Goal: Task Accomplishment & Management: Use online tool/utility

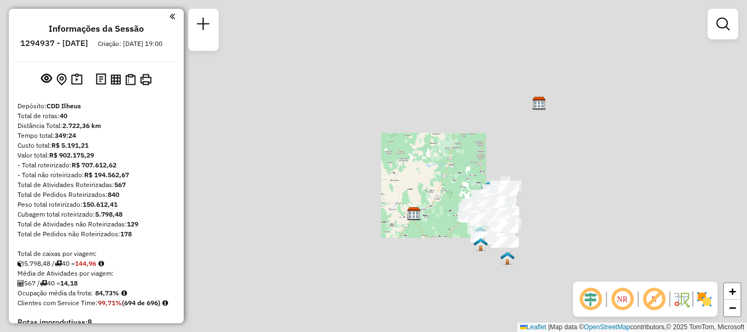
scroll to position [2187, 0]
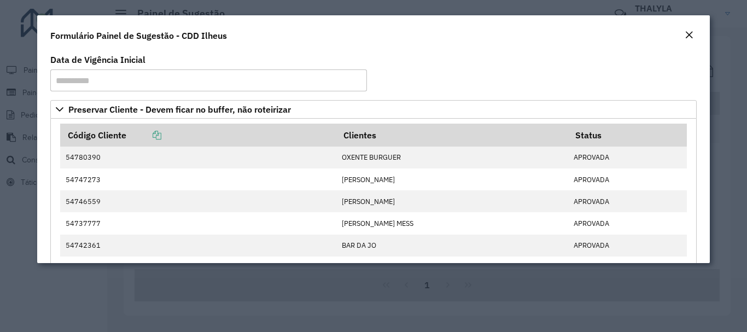
scroll to position [547, 0]
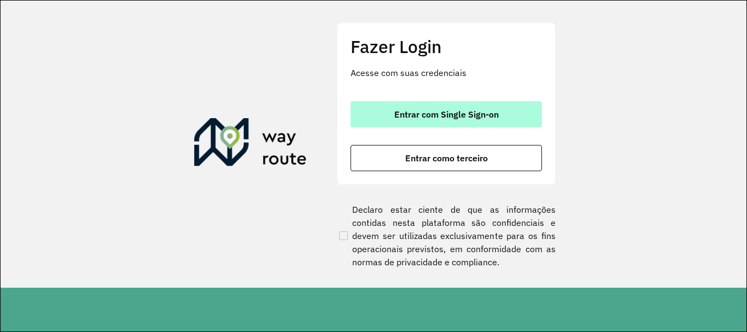
click at [423, 113] on span "Entrar com Single Sign-on" at bounding box center [446, 114] width 104 height 9
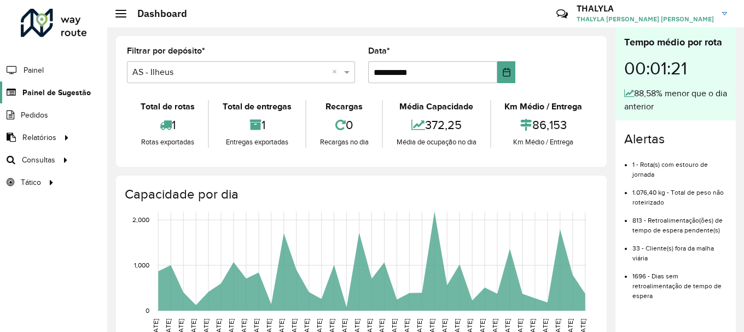
click at [57, 92] on span "Painel de Sugestão" at bounding box center [56, 92] width 68 height 11
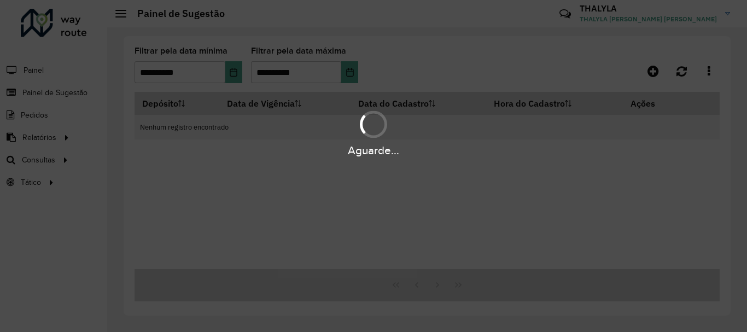
click at [57, 92] on div "Aguarde..." at bounding box center [373, 166] width 747 height 332
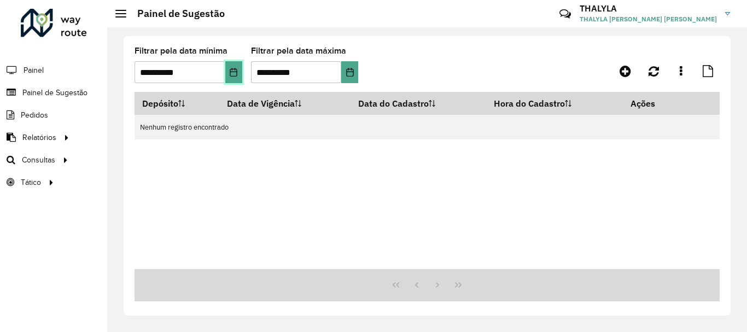
click at [229, 73] on icon "Choose Date" at bounding box center [233, 72] width 9 height 9
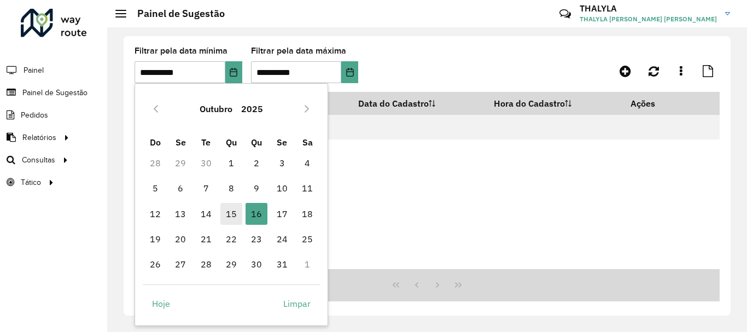
click at [241, 212] on span "15" at bounding box center [231, 214] width 22 height 22
type input "**********"
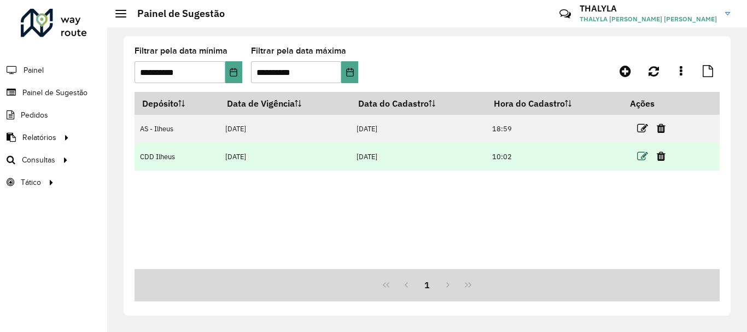
click at [639, 156] on icon at bounding box center [642, 156] width 11 height 11
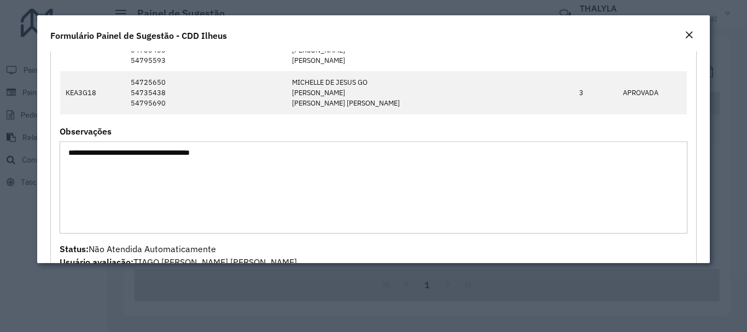
scroll to position [492, 0]
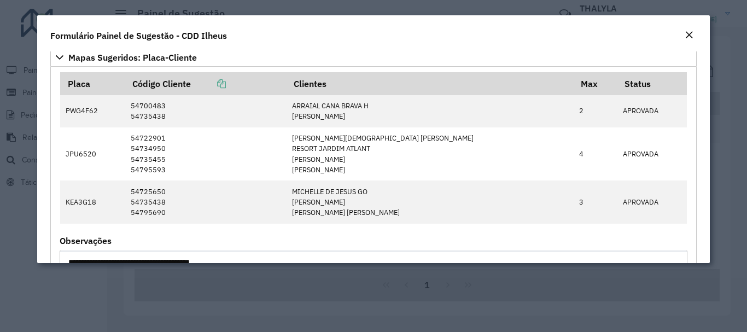
click at [681, 37] on button "Close" at bounding box center [688, 35] width 15 height 14
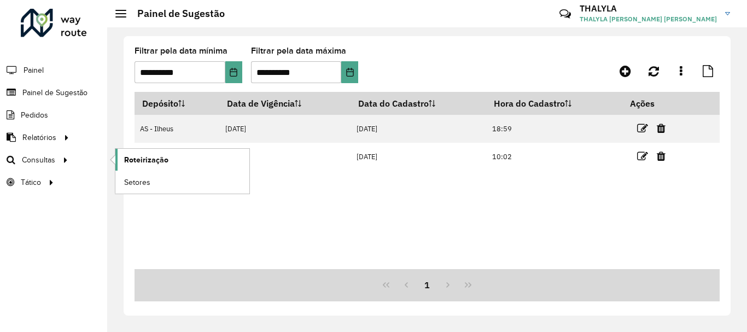
click at [153, 162] on span "Roteirização" at bounding box center [146, 159] width 44 height 11
click at [50, 162] on span "Consultas" at bounding box center [40, 159] width 36 height 11
click at [137, 157] on span "Roteirização" at bounding box center [146, 159] width 44 height 11
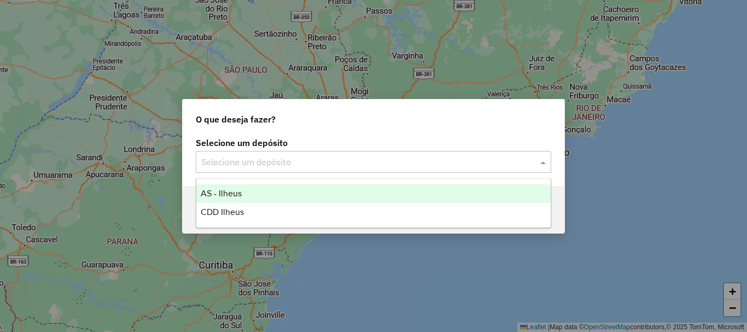
click at [295, 159] on input "text" at bounding box center [362, 162] width 323 height 13
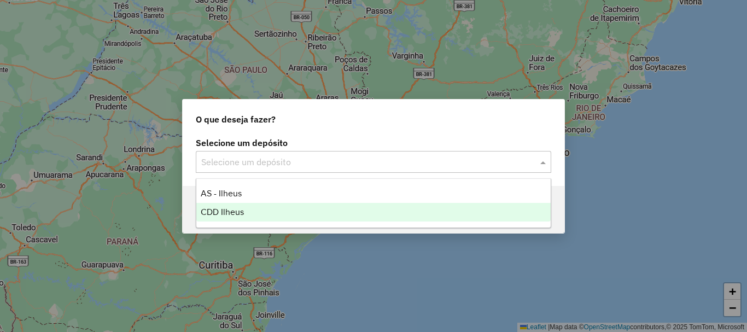
click at [227, 213] on span "CDD Ilheus" at bounding box center [222, 211] width 43 height 9
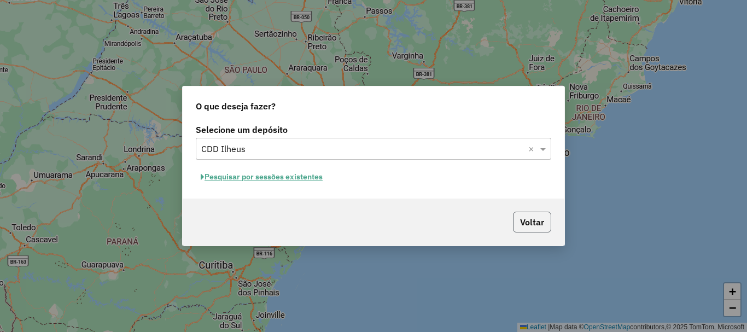
click at [540, 224] on button "Voltar" at bounding box center [532, 222] width 38 height 21
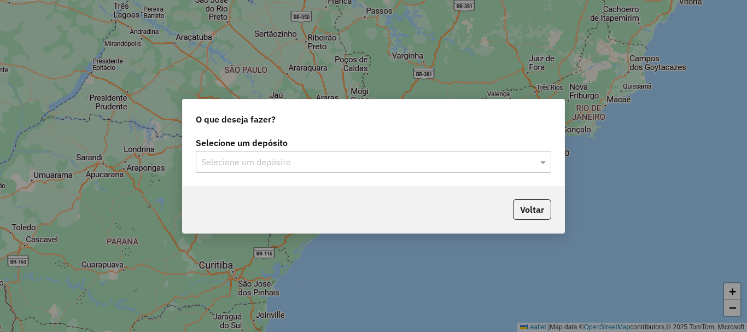
click at [283, 159] on input "text" at bounding box center [362, 162] width 323 height 13
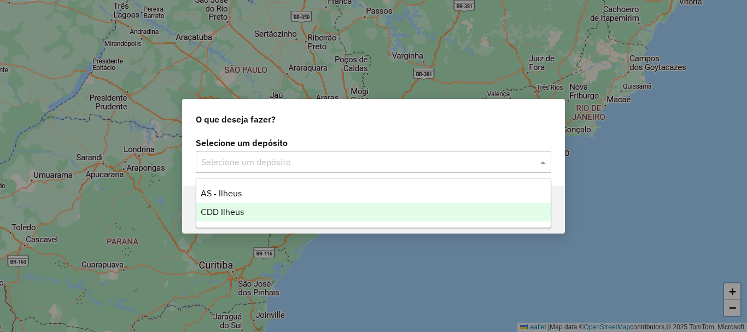
click at [225, 214] on span "CDD Ilheus" at bounding box center [222, 211] width 43 height 9
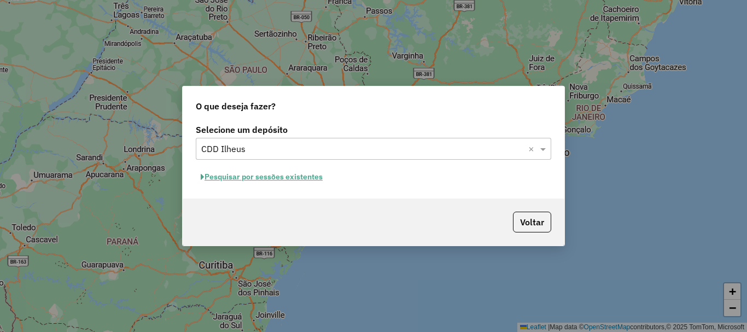
click at [294, 178] on button "Pesquisar por sessões existentes" at bounding box center [262, 176] width 132 height 17
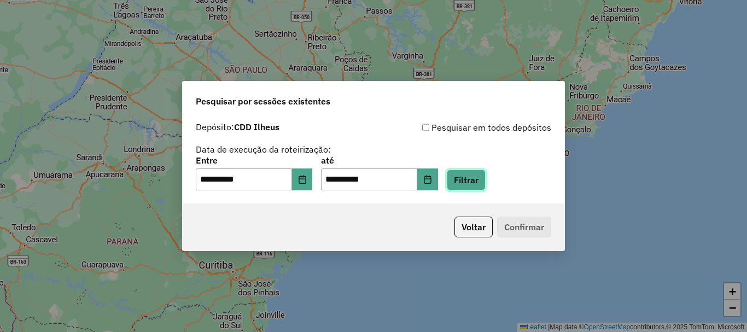
click at [486, 182] on button "Filtrar" at bounding box center [466, 180] width 39 height 21
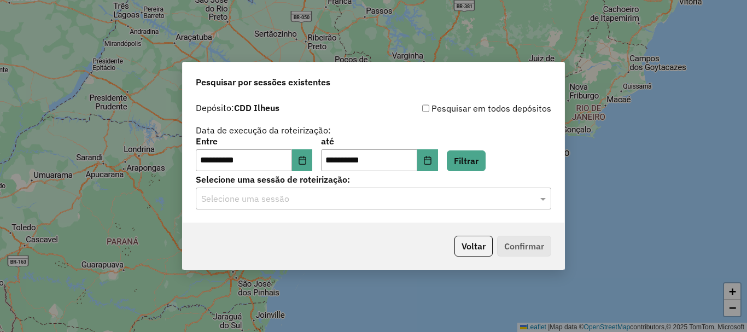
click at [329, 201] on input "text" at bounding box center [362, 198] width 323 height 13
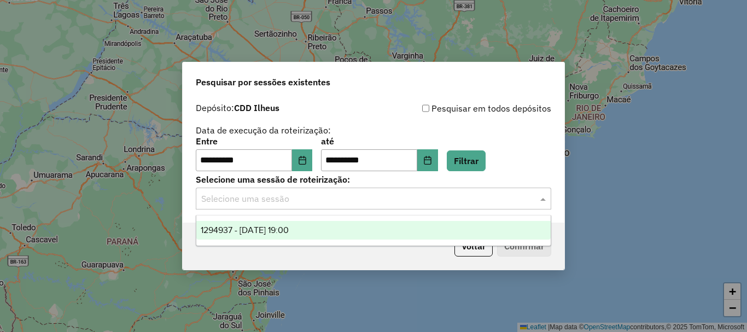
click at [287, 235] on div "1294937 - 15/10/2025 19:00" at bounding box center [373, 230] width 354 height 19
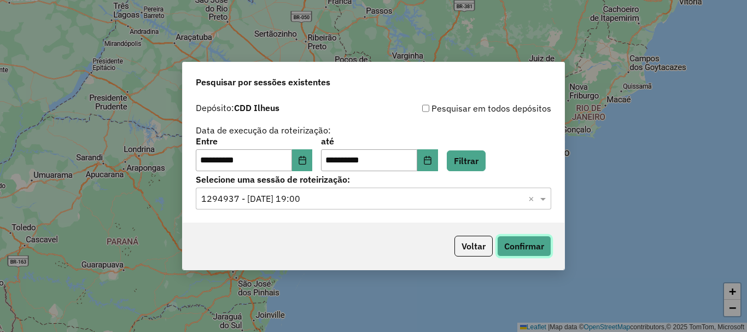
click at [533, 244] on button "Confirmar" at bounding box center [524, 246] width 54 height 21
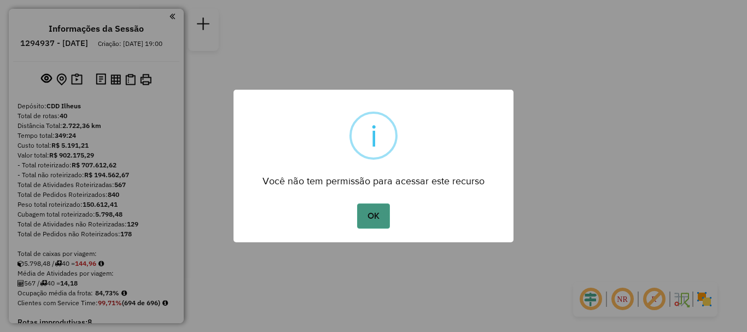
click at [377, 220] on button "OK" at bounding box center [373, 215] width 32 height 25
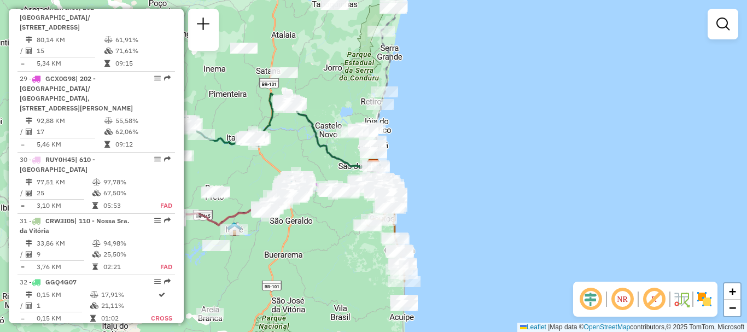
scroll to position [2461, 0]
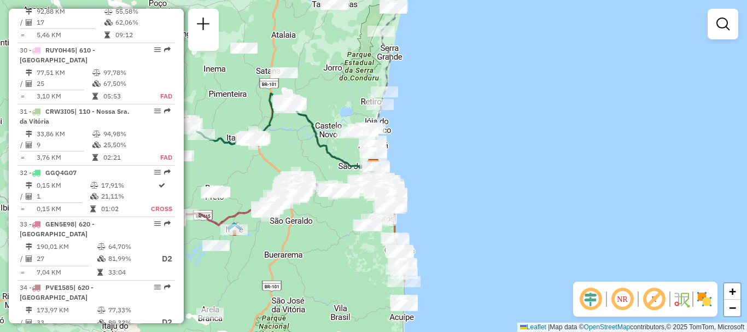
select select "**********"
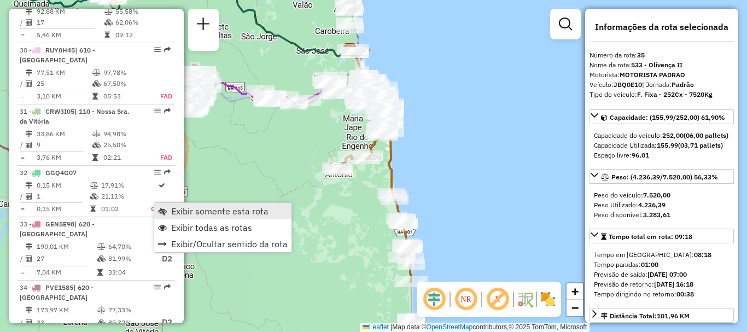
click at [184, 212] on span "Exibir somente esta rota" at bounding box center [219, 211] width 97 height 9
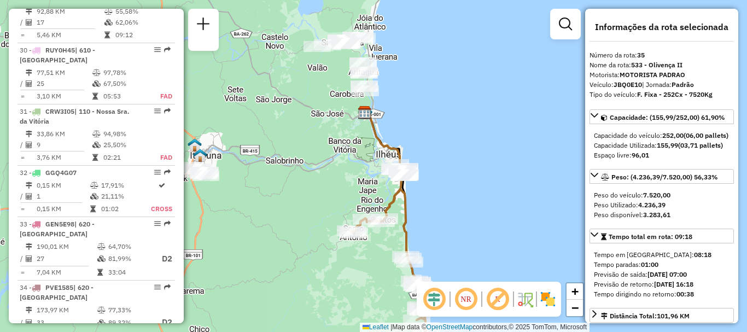
drag, startPoint x: 275, startPoint y: 156, endPoint x: 310, endPoint y: 217, distance: 70.5
click at [289, 218] on div "Janela de atendimento Grade de atendimento Capacidade Transportadoras Veículos …" at bounding box center [373, 166] width 747 height 332
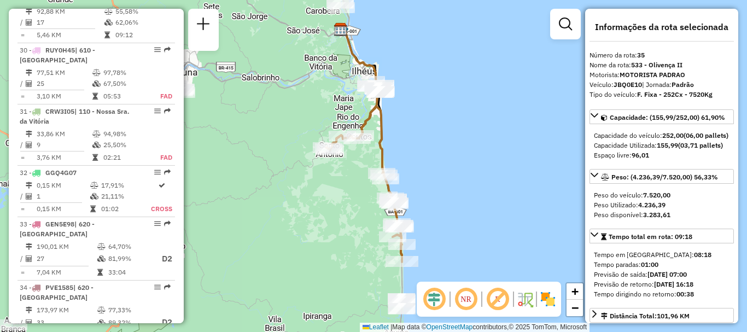
drag, startPoint x: 428, startPoint y: 184, endPoint x: 414, endPoint y: 135, distance: 50.7
click at [414, 135] on div "Janela de atendimento Grade de atendimento Capacidade Transportadoras Veículos …" at bounding box center [373, 166] width 747 height 332
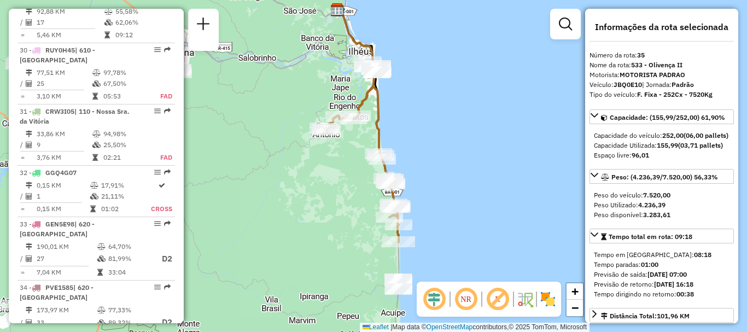
drag, startPoint x: 439, startPoint y: 200, endPoint x: 436, endPoint y: 185, distance: 15.7
click at [436, 185] on div "Janela de atendimento Grade de atendimento Capacidade Transportadoras Veículos …" at bounding box center [373, 166] width 747 height 332
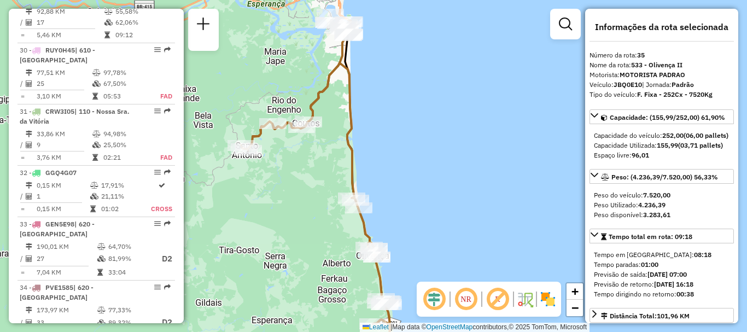
drag, startPoint x: 393, startPoint y: 166, endPoint x: 425, endPoint y: 219, distance: 62.1
click at [427, 221] on div "Janela de atendimento Grade de atendimento Capacidade Transportadoras Veículos …" at bounding box center [373, 166] width 747 height 332
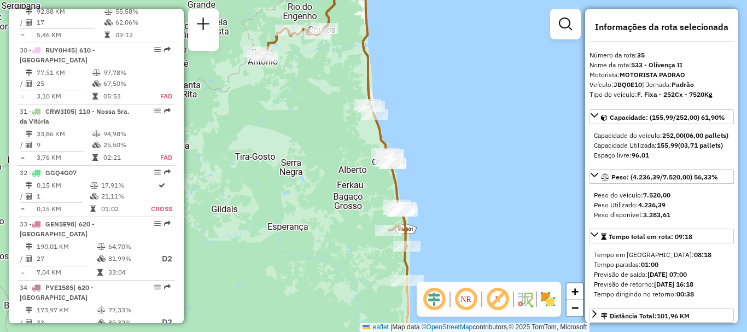
drag, startPoint x: 419, startPoint y: 203, endPoint x: 443, endPoint y: 114, distance: 92.2
click at [443, 114] on div "Janela de atendimento Grade de atendimento Capacidade Transportadoras Veículos …" at bounding box center [373, 166] width 747 height 332
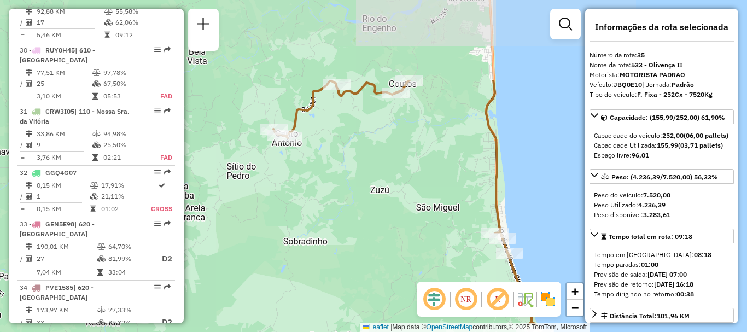
drag, startPoint x: 290, startPoint y: 67, endPoint x: 299, endPoint y: 182, distance: 115.2
click at [299, 182] on div "Janela de atendimento Grade de atendimento Capacidade Transportadoras Veículos …" at bounding box center [373, 166] width 747 height 332
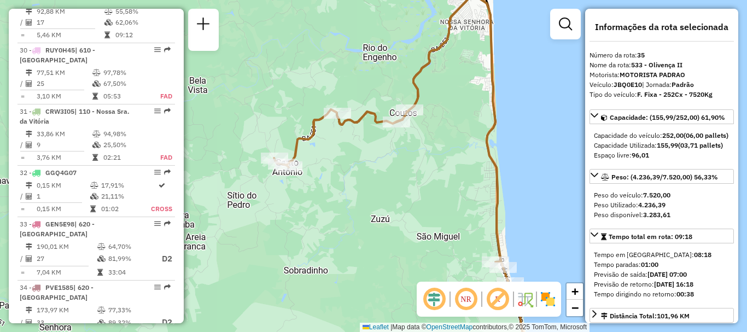
click at [399, 173] on div "Janela de atendimento Grade de atendimento Capacidade Transportadoras Veículos …" at bounding box center [373, 166] width 747 height 332
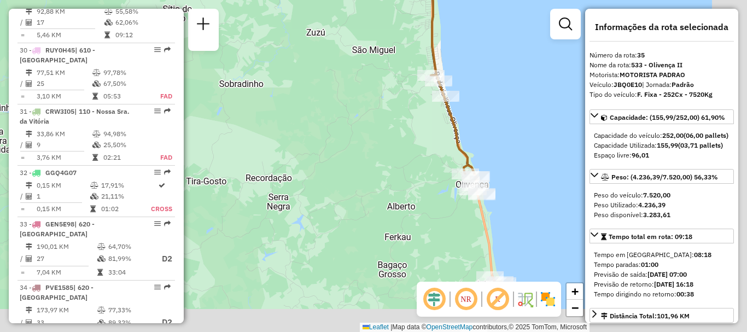
drag, startPoint x: 447, startPoint y: 248, endPoint x: 376, endPoint y: 37, distance: 222.6
click at [376, 37] on div "Janela de atendimento Grade de atendimento Capacidade Transportadoras Veículos …" at bounding box center [373, 166] width 747 height 332
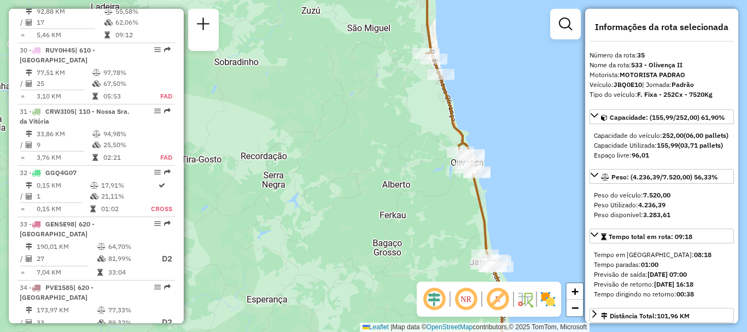
drag, startPoint x: 411, startPoint y: 215, endPoint x: 400, endPoint y: 176, distance: 41.4
click at [400, 176] on div "Janela de atendimento Grade de atendimento Capacidade Transportadoras Veículos …" at bounding box center [373, 166] width 747 height 332
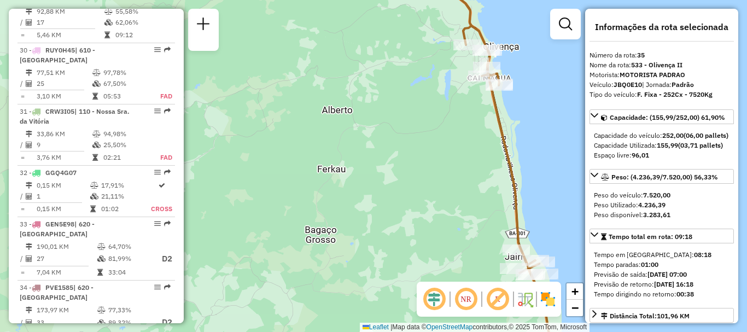
drag, startPoint x: 487, startPoint y: 186, endPoint x: 371, endPoint y: 97, distance: 146.2
click at [371, 97] on div "Janela de atendimento Grade de atendimento Capacidade Transportadoras Veículos …" at bounding box center [373, 166] width 747 height 332
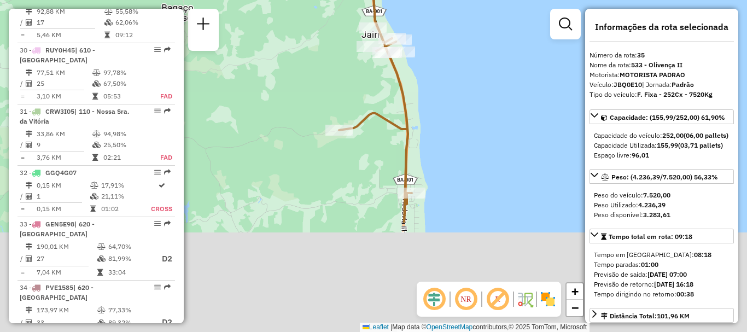
drag, startPoint x: 402, startPoint y: 197, endPoint x: 364, endPoint y: 52, distance: 149.9
click at [364, 52] on div "Rota 35 - Placa JBQ0E10 54730059 - P DE [PERSON_NAME] - Janela de atendimento G…" at bounding box center [373, 166] width 747 height 332
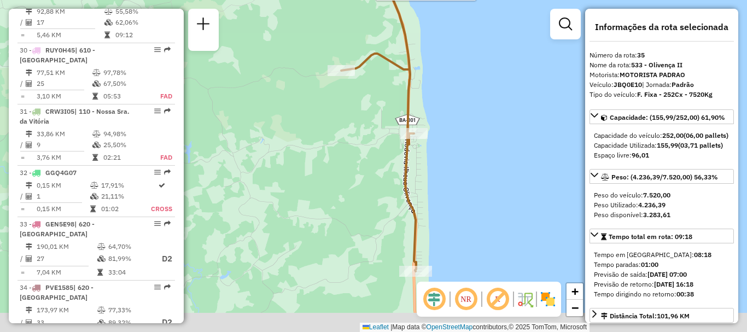
drag, startPoint x: 457, startPoint y: 231, endPoint x: 460, endPoint y: 116, distance: 114.9
click at [460, 116] on div "Rota 35 - Placa JBQ0E10 54730059 - P DE [PERSON_NAME] - Janela de atendimento G…" at bounding box center [373, 166] width 747 height 332
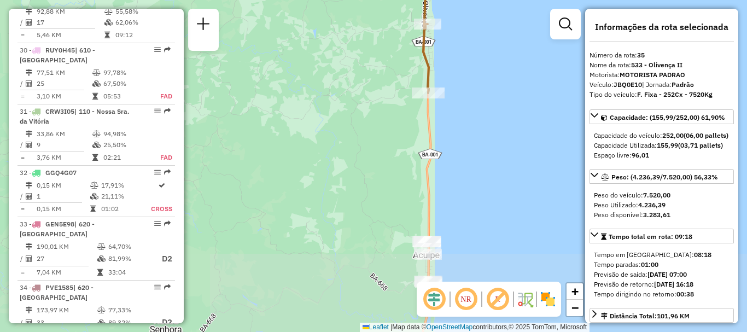
drag, startPoint x: 472, startPoint y: 228, endPoint x: 459, endPoint y: 143, distance: 86.2
click at [459, 143] on div "Rota 35 - Placa JBQ0E10 54730059 - P DE [PERSON_NAME] - Janela de atendimento G…" at bounding box center [373, 166] width 747 height 332
